Goal: Transaction & Acquisition: Subscribe to service/newsletter

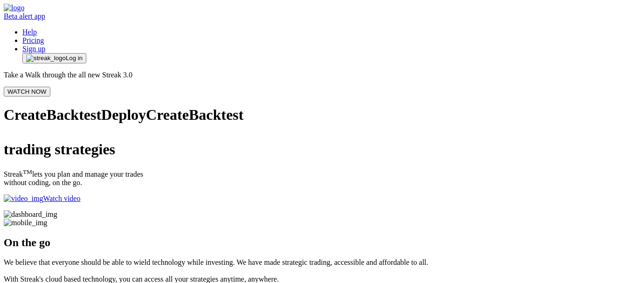
click at [44, 36] on link "Pricing" at bounding box center [32, 40] width 21 height 8
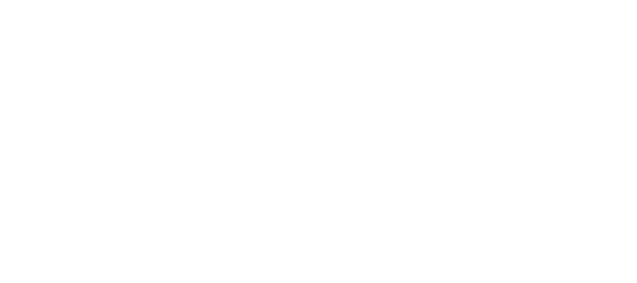
scroll to position [2330, 0]
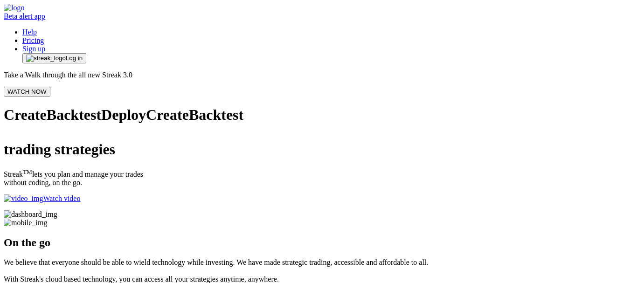
click at [83, 55] on span "Log in" at bounding box center [74, 58] width 17 height 7
click at [44, 36] on link "Pricing" at bounding box center [32, 40] width 21 height 8
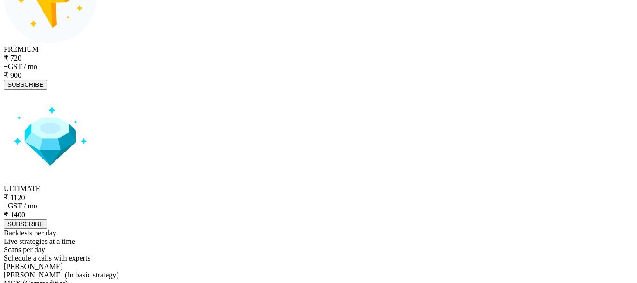
scroll to position [3859, 0]
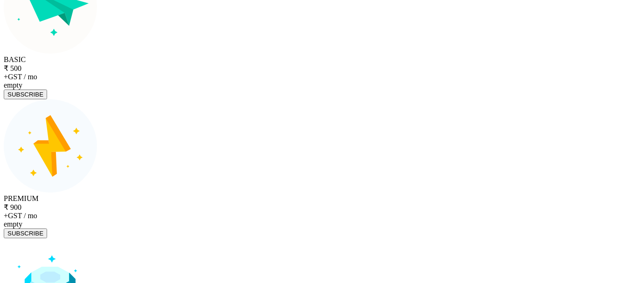
scroll to position [3683, 0]
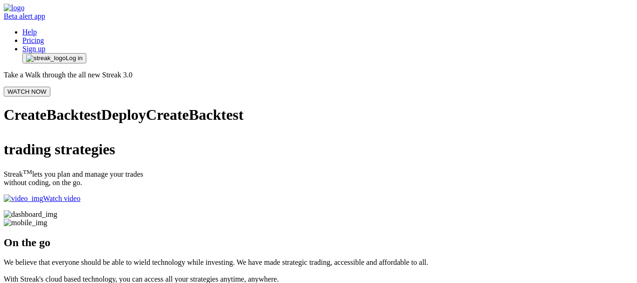
click at [45, 45] on link "Sign up" at bounding box center [33, 49] width 23 height 8
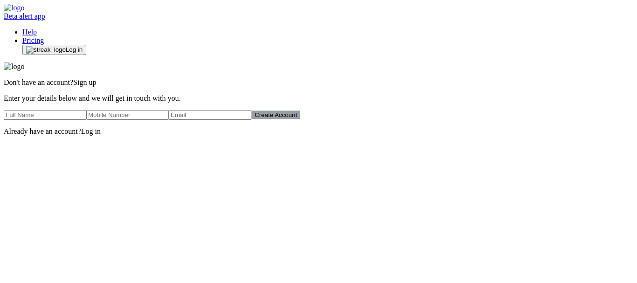
click at [86, 120] on input "text" at bounding box center [45, 115] width 83 height 10
type input "[PERSON_NAME] [PERSON_NAME]"
click at [169, 120] on input "number" at bounding box center [127, 115] width 83 height 10
type input "9226736046"
click at [251, 120] on input "email" at bounding box center [210, 115] width 83 height 10
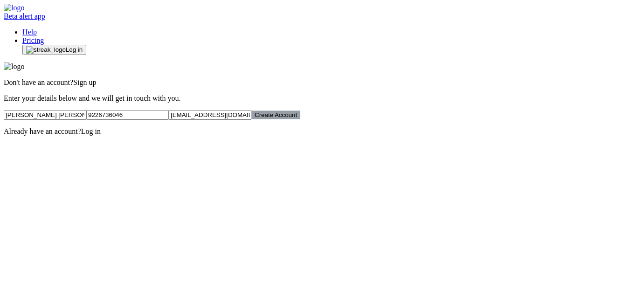
type input "dr_ajit14@yahoo.com"
click at [300, 119] on button "Create Account" at bounding box center [275, 115] width 49 height 9
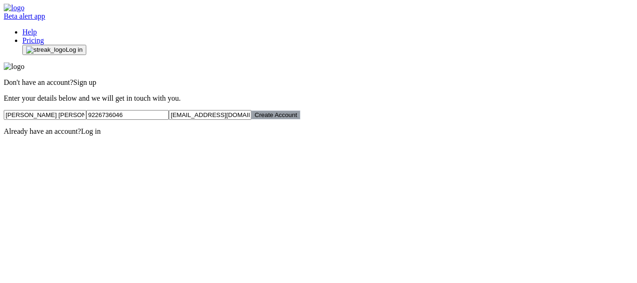
click at [300, 119] on button "Create Account" at bounding box center [275, 115] width 49 height 9
click at [101, 135] on span "Log in" at bounding box center [91, 131] width 20 height 8
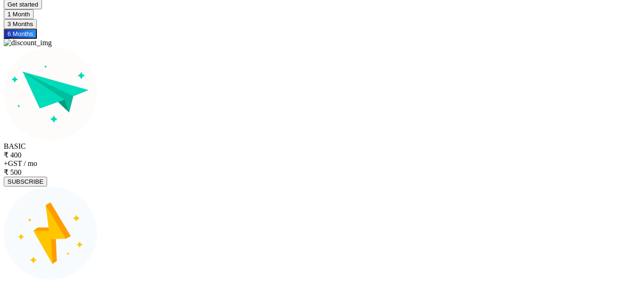
scroll to position [3685, 0]
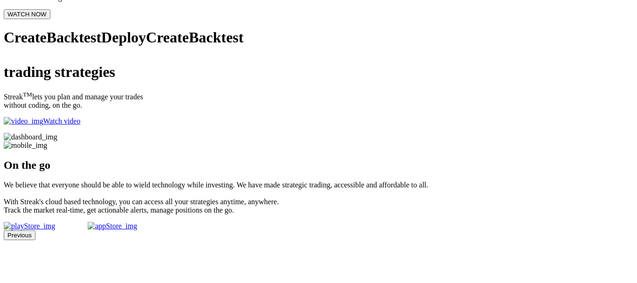
scroll to position [93, 0]
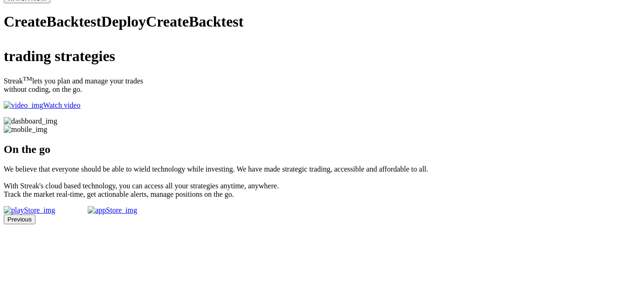
click at [75, 110] on p "Watch video" at bounding box center [319, 105] width 630 height 8
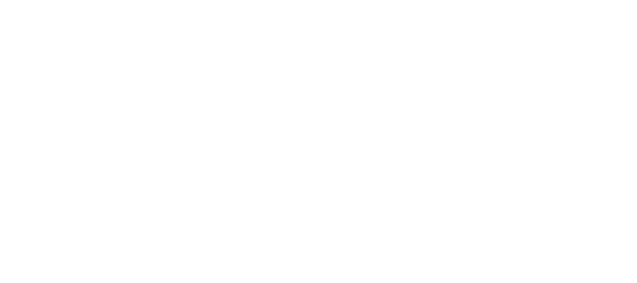
scroll to position [793, 0]
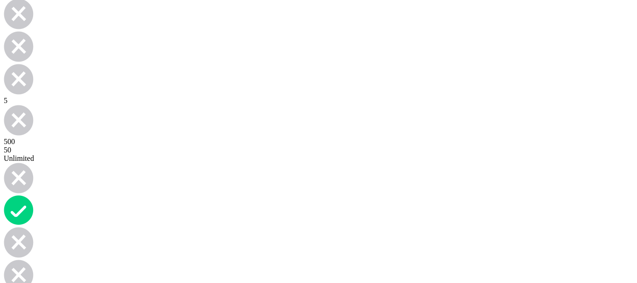
scroll to position [4383, 0]
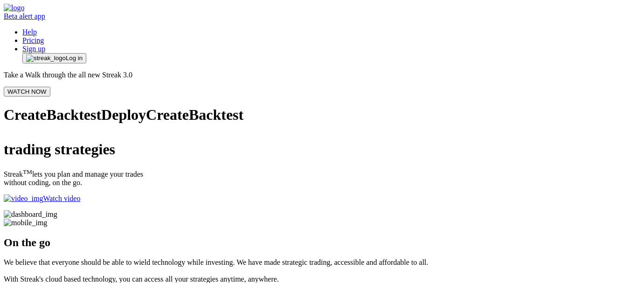
click at [45, 45] on link "Sign up" at bounding box center [33, 49] width 23 height 8
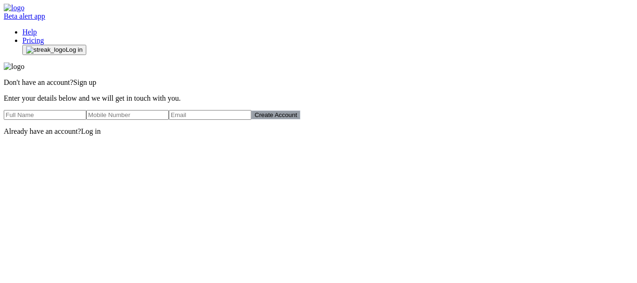
click at [300, 119] on button "Create Account" at bounding box center [275, 115] width 49 height 9
click at [101, 135] on span "Log in" at bounding box center [91, 131] width 20 height 8
